Goal: Transaction & Acquisition: Book appointment/travel/reservation

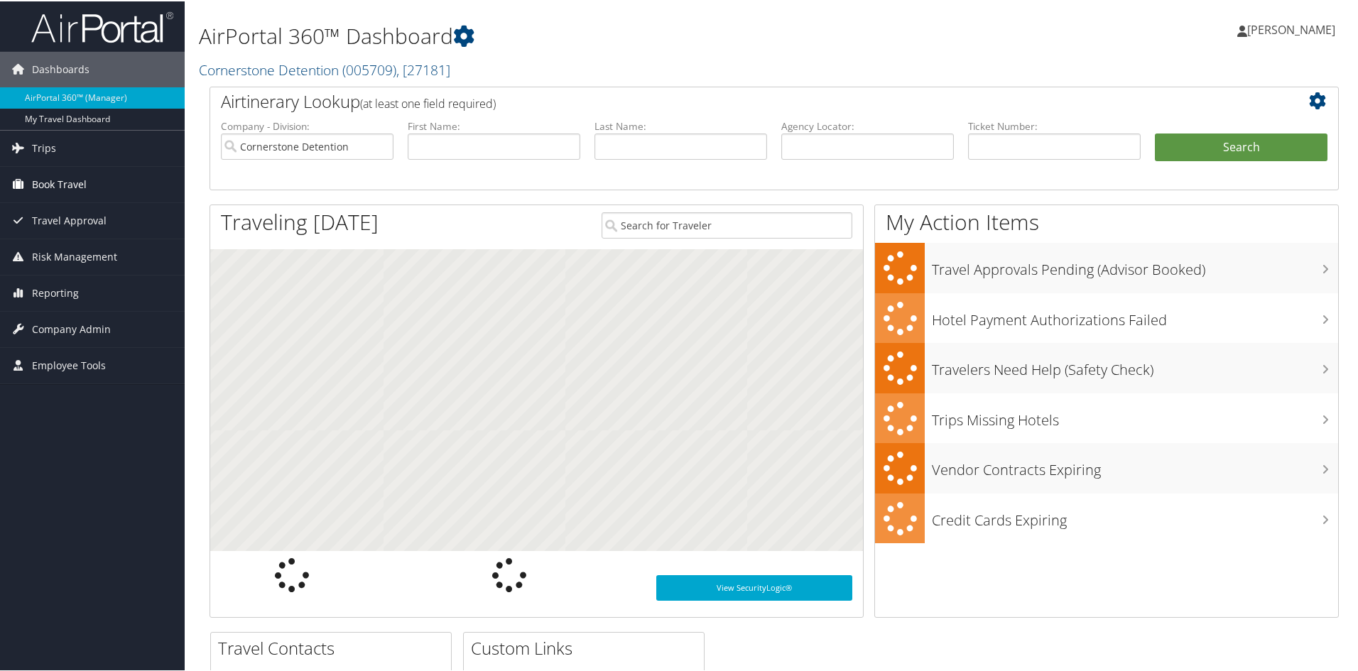
click at [57, 175] on span "Book Travel" at bounding box center [59, 184] width 55 height 36
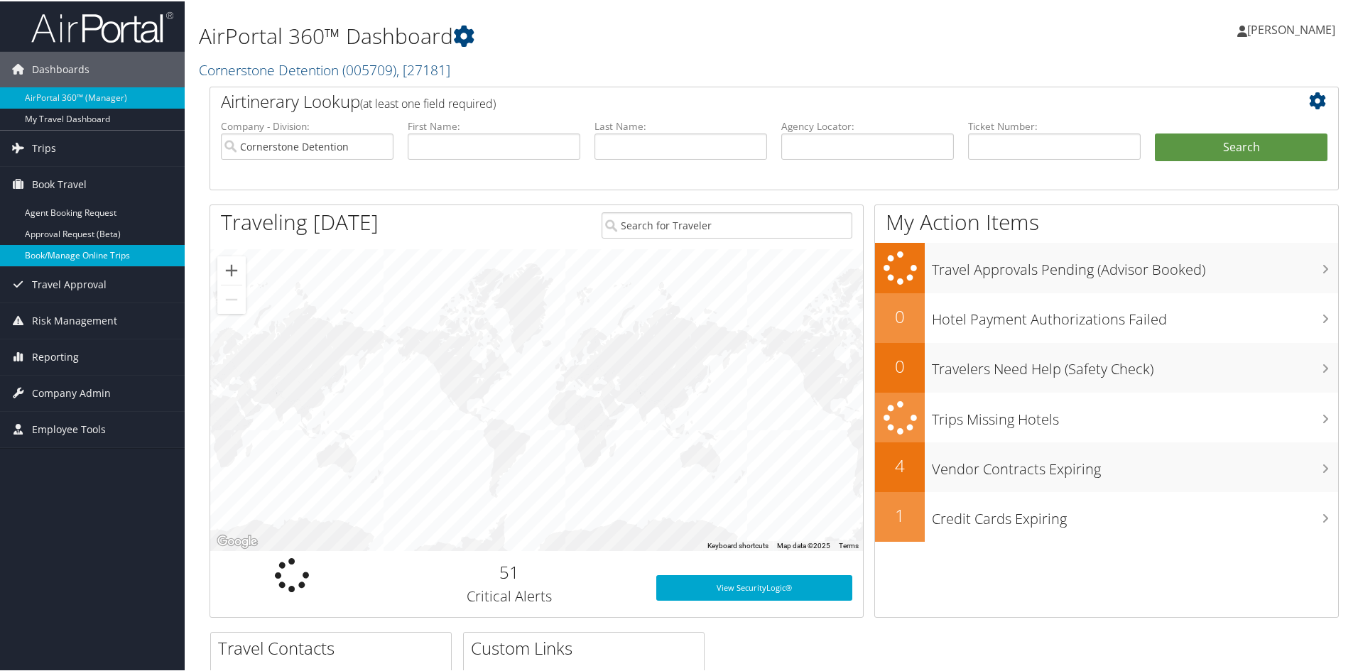
click at [67, 251] on link "Book/Manage Online Trips" at bounding box center [92, 254] width 185 height 21
click at [97, 257] on link "Book/Manage Online Trips" at bounding box center [92, 254] width 185 height 21
click at [75, 250] on link "Book/Manage Online Trips" at bounding box center [92, 254] width 185 height 21
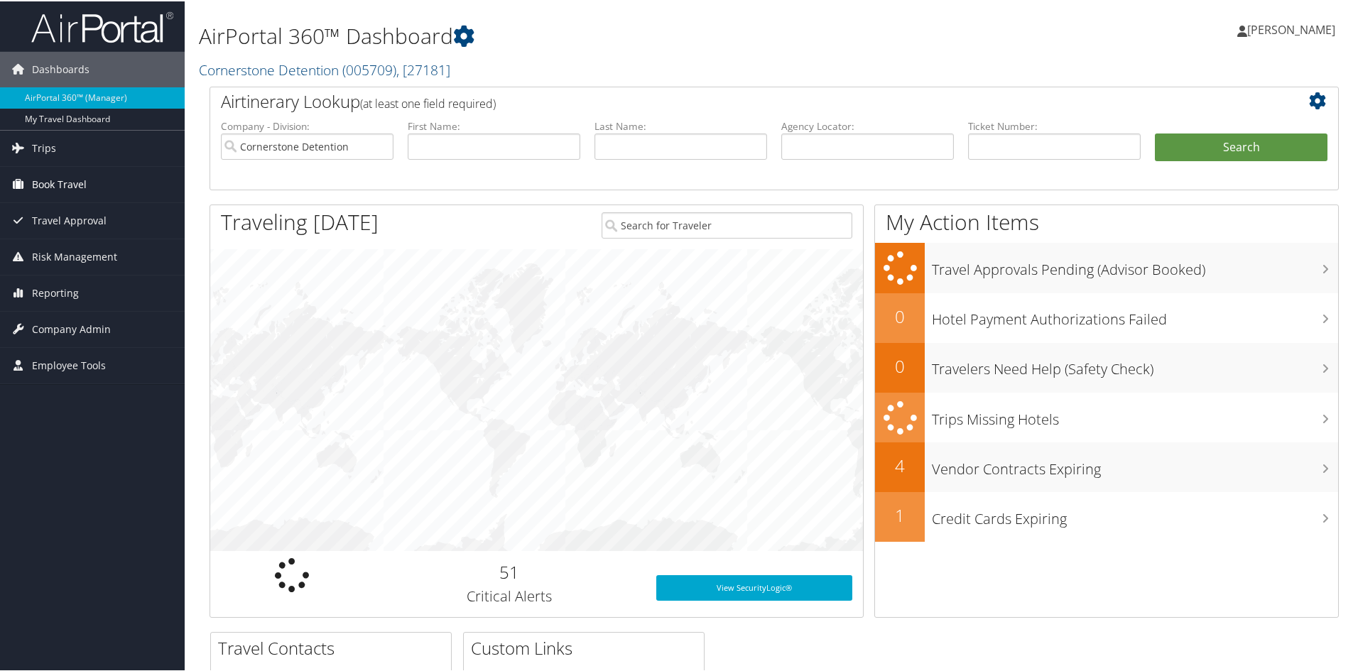
click at [57, 188] on span "Book Travel" at bounding box center [59, 184] width 55 height 36
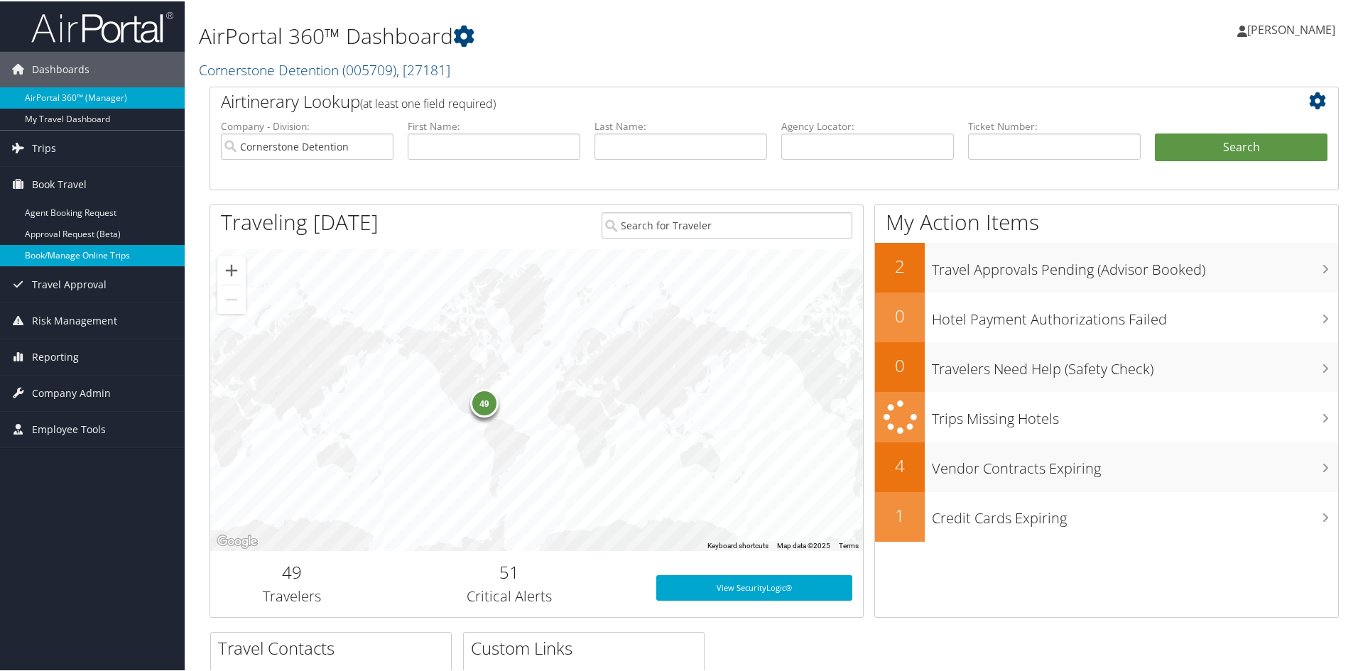
click at [70, 251] on link "Book/Manage Online Trips" at bounding box center [92, 254] width 185 height 21
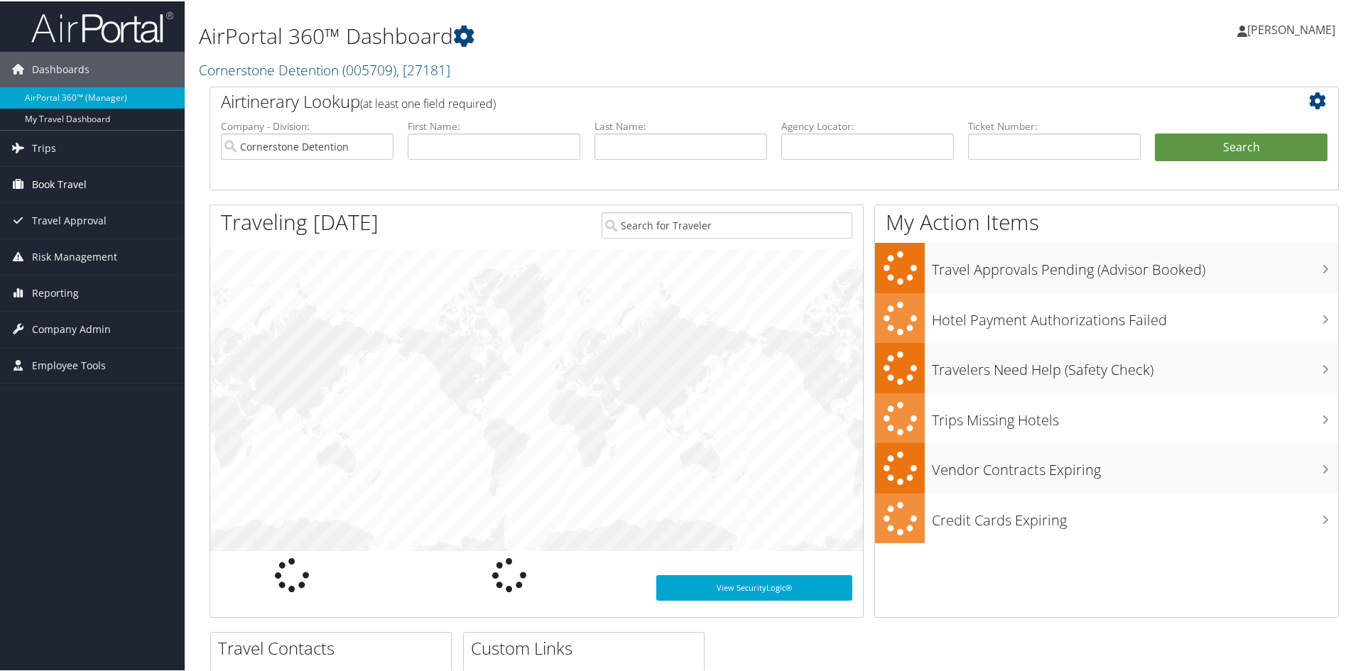
click at [60, 178] on span "Book Travel" at bounding box center [59, 184] width 55 height 36
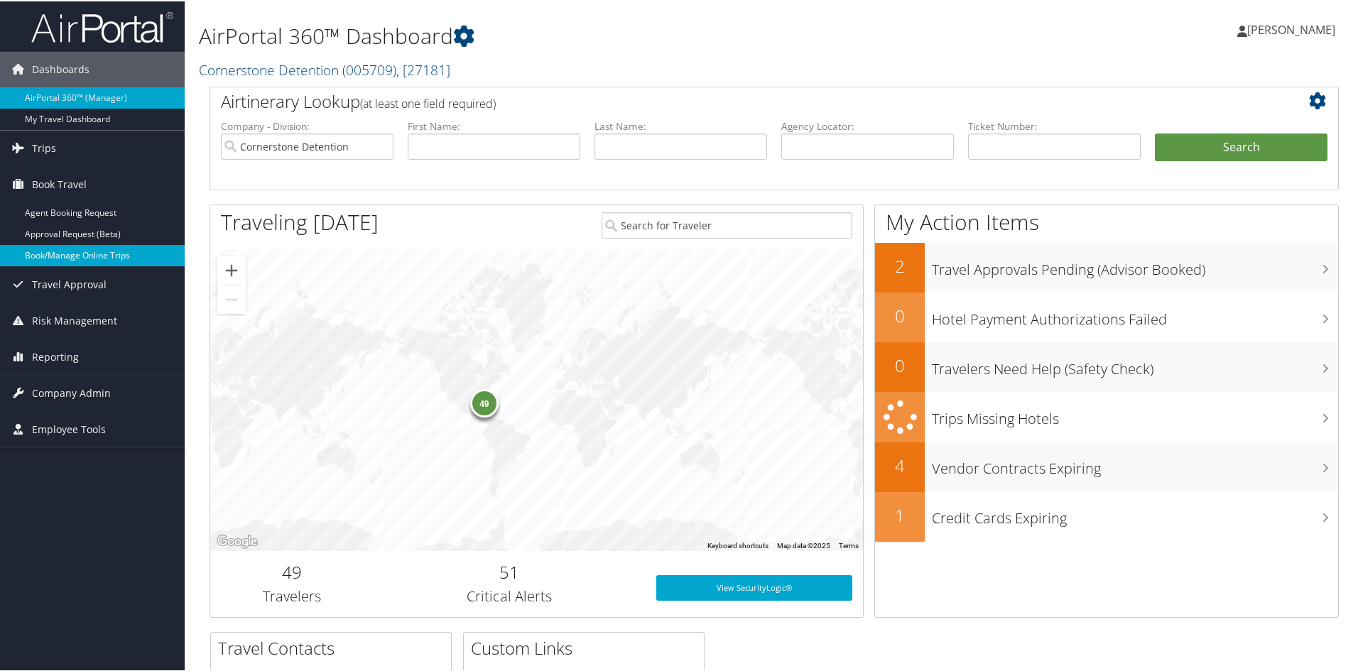
click at [73, 259] on link "Book/Manage Online Trips" at bounding box center [92, 254] width 185 height 21
